Goal: Task Accomplishment & Management: Manage account settings

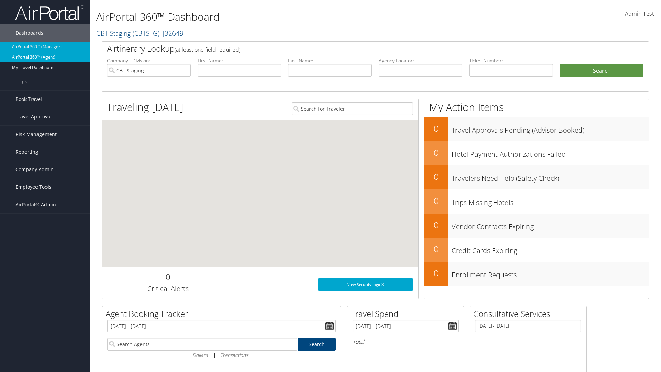
click at [45, 57] on link "AirPortal 360™ (Agent)" at bounding box center [44, 57] width 89 height 10
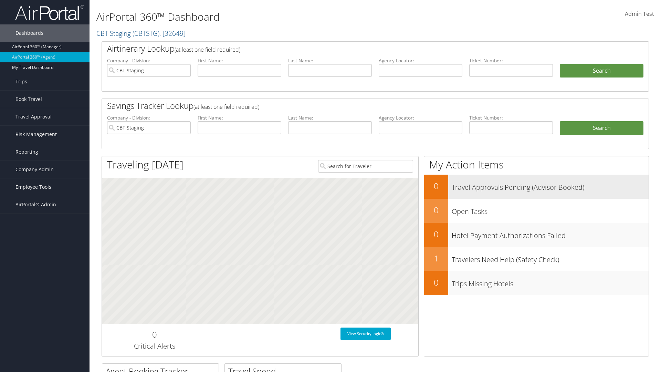
click at [536, 186] on h3 "Travel Approvals Pending (Advisor Booked)" at bounding box center [550, 185] width 197 height 13
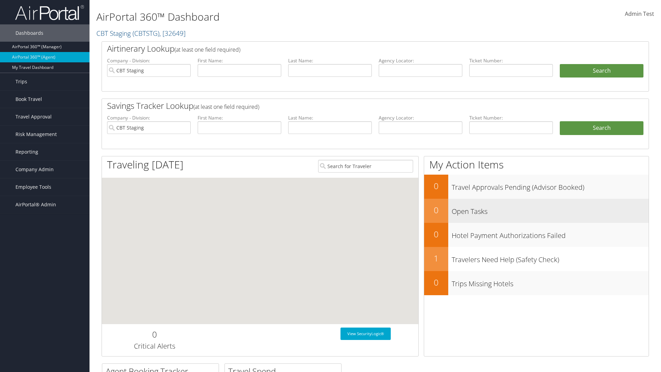
click at [536, 210] on h3 "Open Tasks" at bounding box center [550, 209] width 197 height 13
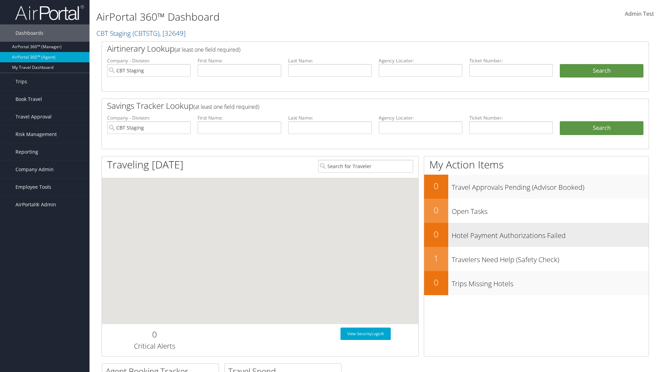
click at [536, 234] on h3 "Hotel Payment Authorizations Failed" at bounding box center [550, 233] width 197 height 13
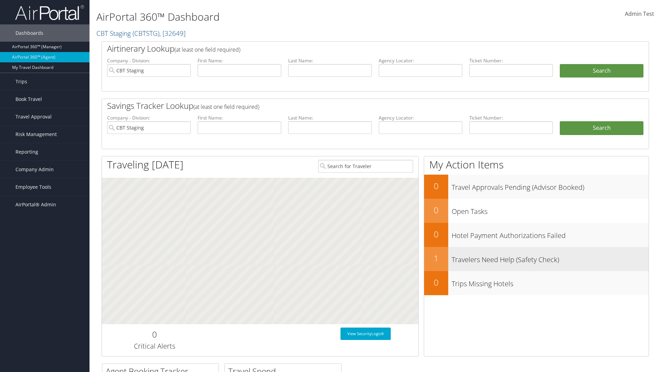
click at [536, 258] on h3 "Travelers Need Help (Safety Check)" at bounding box center [550, 257] width 197 height 13
